Goal: Check status: Check status

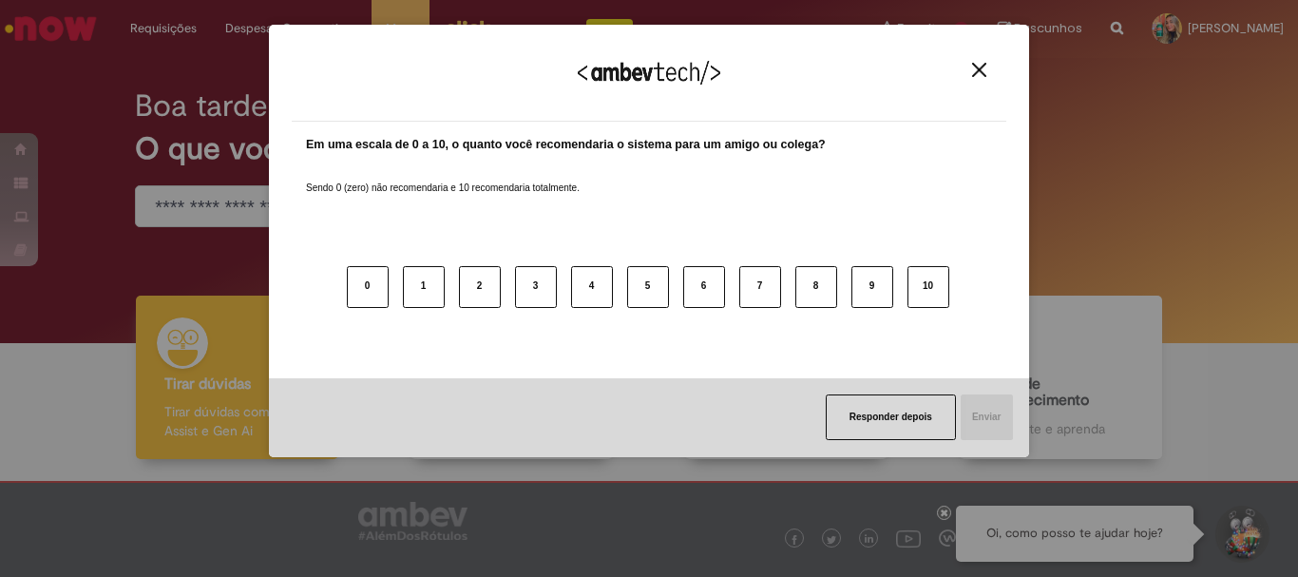
click at [978, 62] on button "Close" at bounding box center [979, 70] width 26 height 16
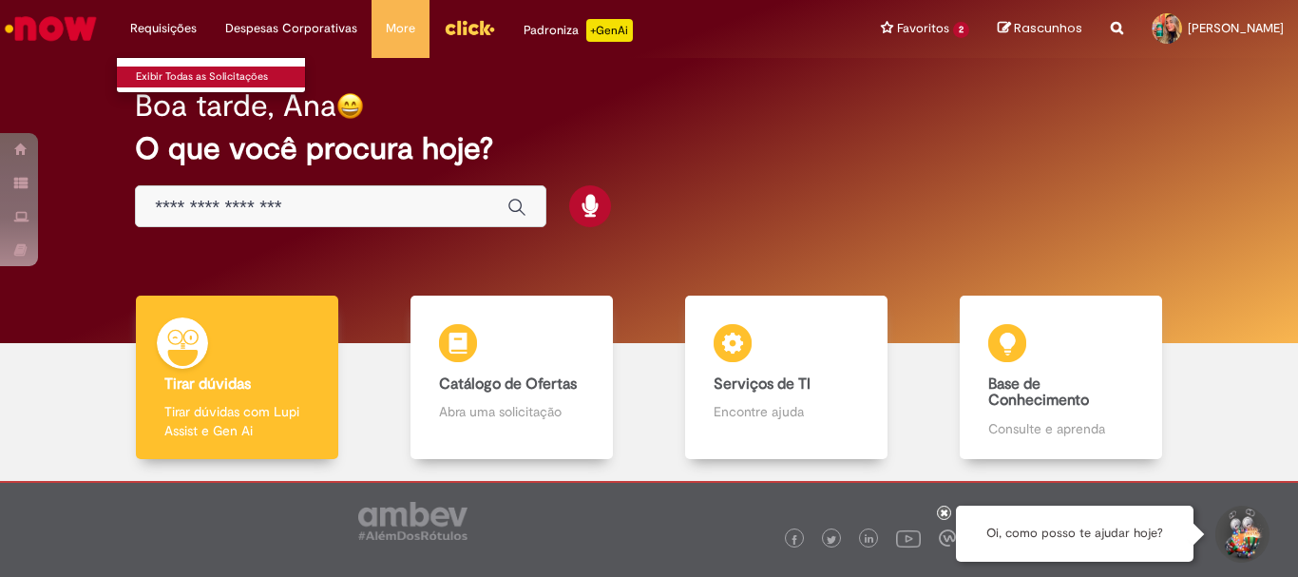
click at [168, 76] on link "Exibir Todas as Solicitações" at bounding box center [221, 77] width 209 height 21
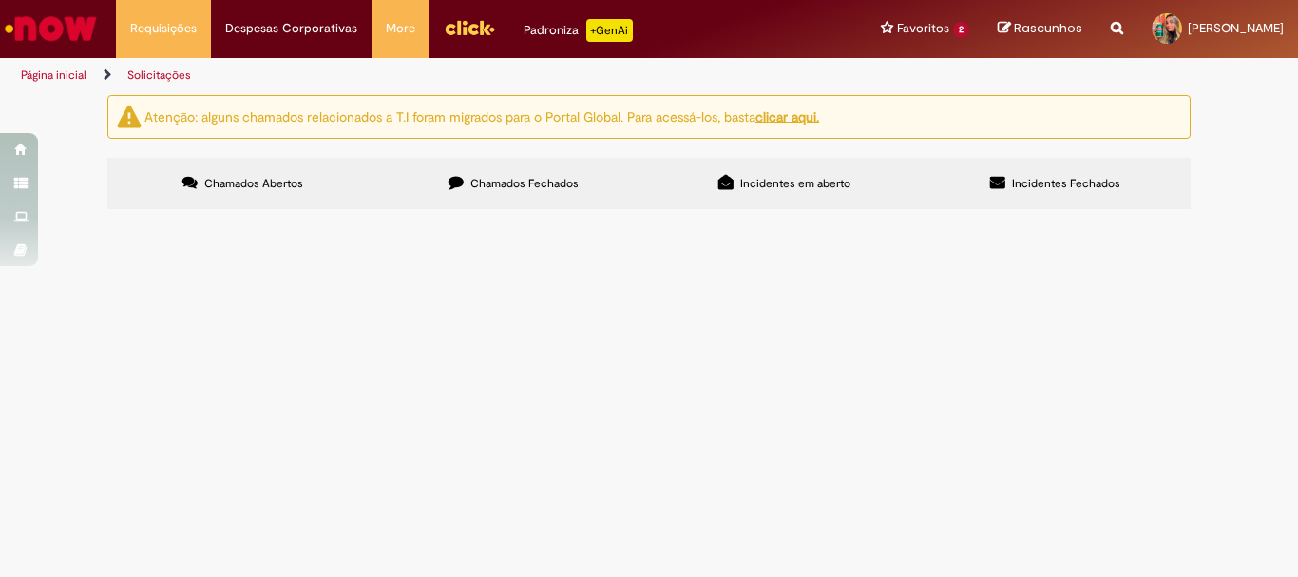
click at [516, 197] on label "Chamados Fechados" at bounding box center [513, 183] width 271 height 51
click at [752, 181] on span "Incidentes em aberto" at bounding box center [795, 183] width 110 height 15
click at [1003, 172] on label "Incidentes Fechados" at bounding box center [1055, 183] width 271 height 51
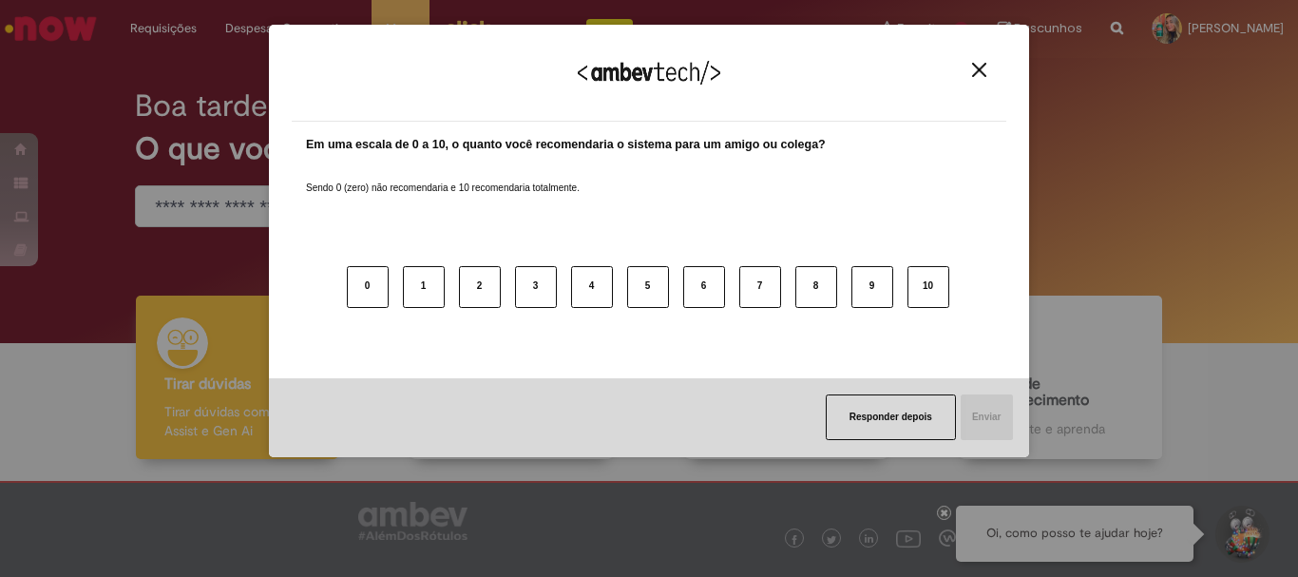
click at [980, 71] on img "Close" at bounding box center [979, 70] width 14 height 14
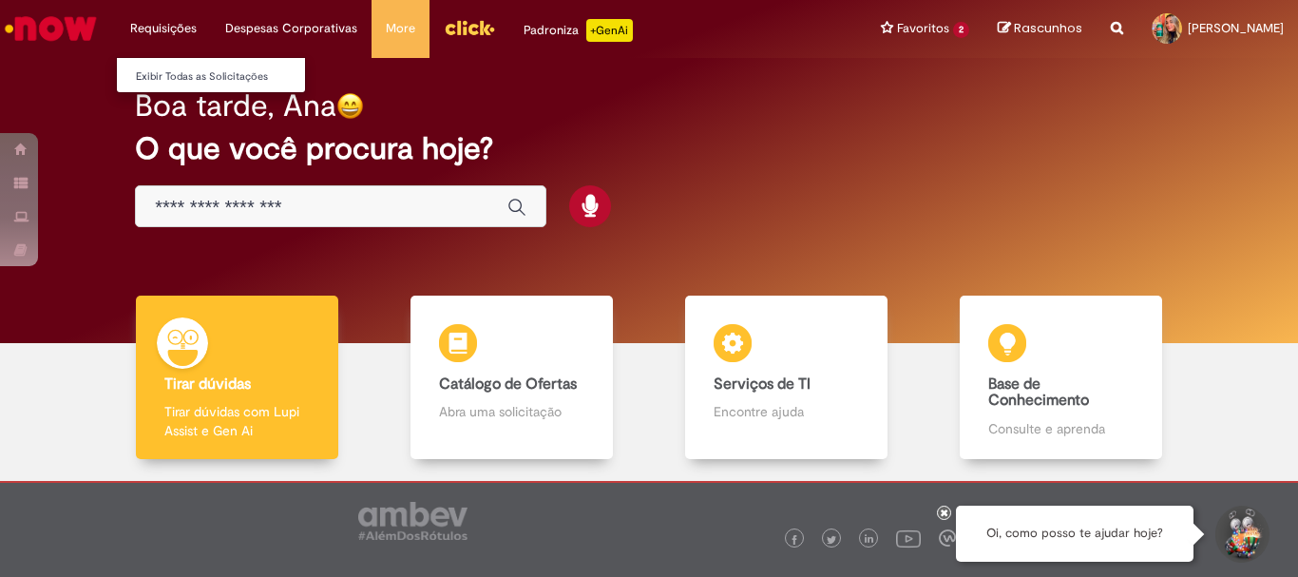
click at [170, 29] on li "Requisições Exibir Todas as Solicitações" at bounding box center [163, 28] width 95 height 57
click at [201, 79] on link "Exibir Todas as Solicitações" at bounding box center [221, 77] width 209 height 21
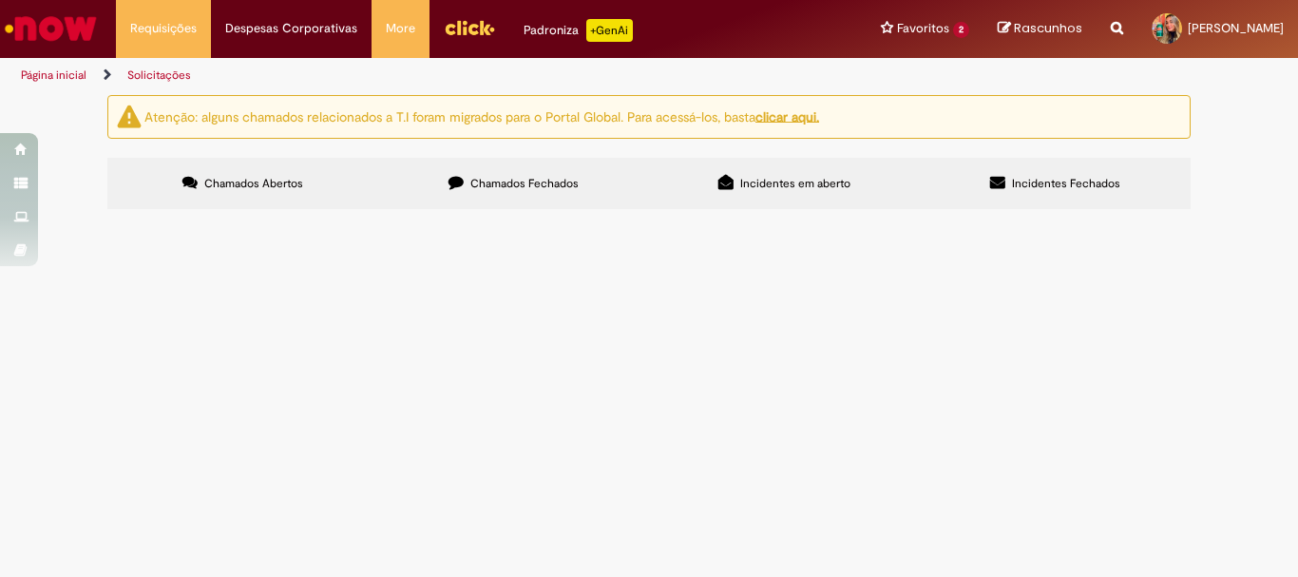
click at [450, 177] on icon at bounding box center [455, 182] width 15 height 15
click at [230, 180] on span "Chamados Abertos" at bounding box center [253, 183] width 99 height 15
click at [496, 184] on span "Chamados Fechados" at bounding box center [524, 183] width 108 height 15
click at [1014, 28] on span "Rascunhos" at bounding box center [1048, 28] width 68 height 18
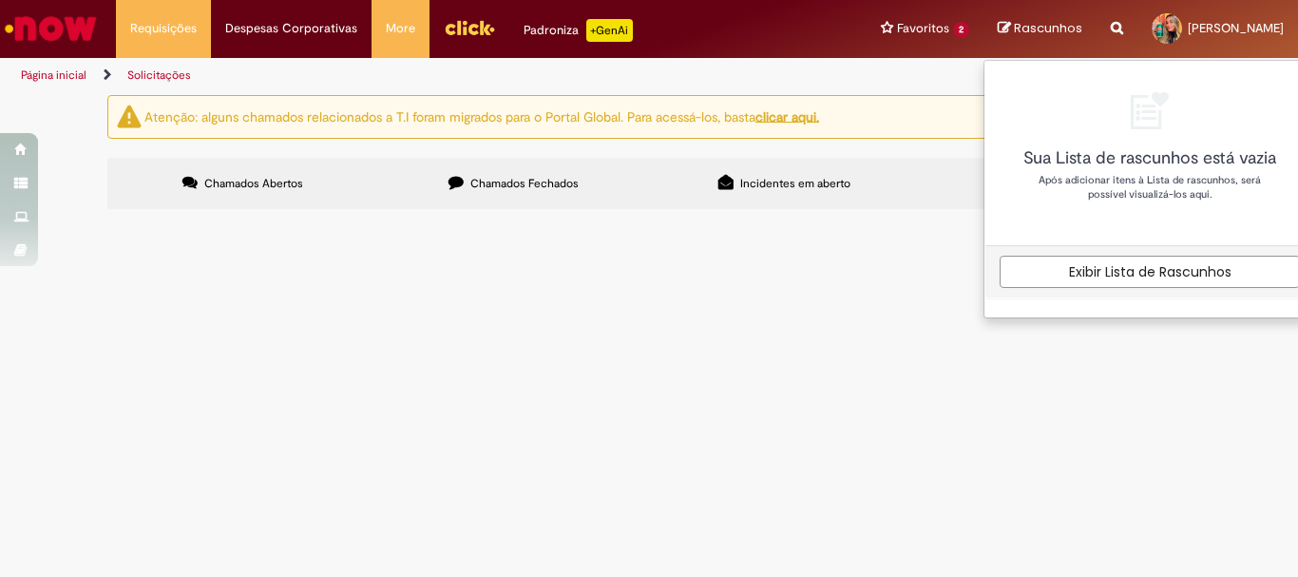
click at [223, 187] on span "Chamados Abertos" at bounding box center [253, 183] width 99 height 15
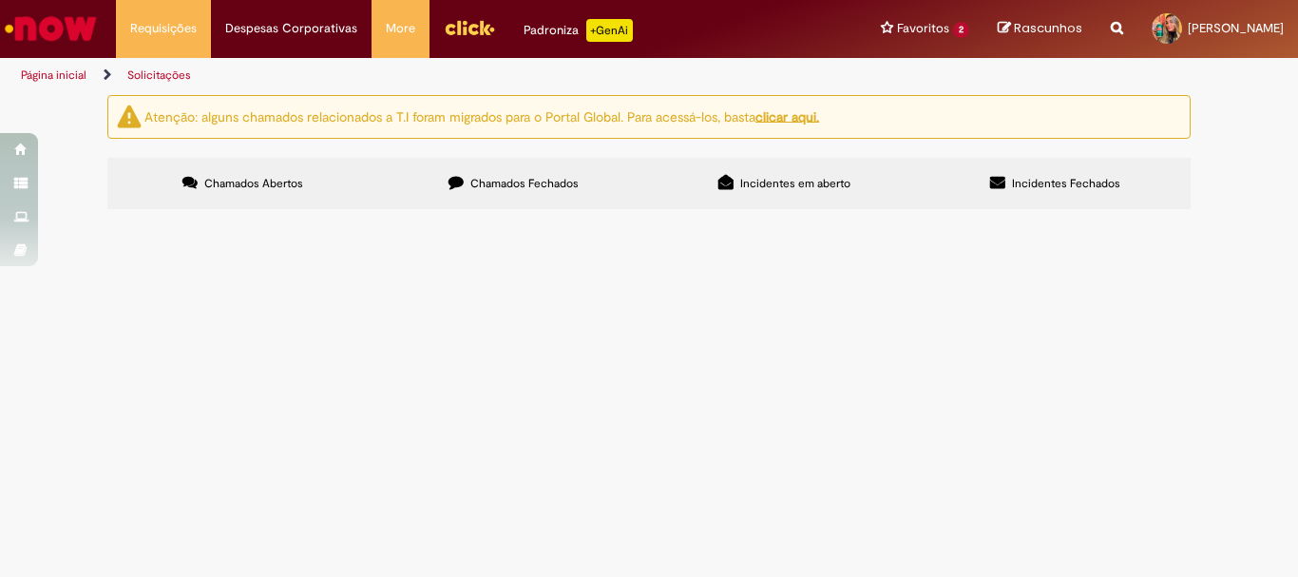
click at [831, 176] on span "Incidentes em aberto" at bounding box center [795, 183] width 110 height 15
click at [1017, 183] on span "Incidentes Fechados" at bounding box center [1066, 183] width 108 height 15
click at [476, 198] on label "Chamados Fechados" at bounding box center [513, 183] width 271 height 51
